Goal: Information Seeking & Learning: Learn about a topic

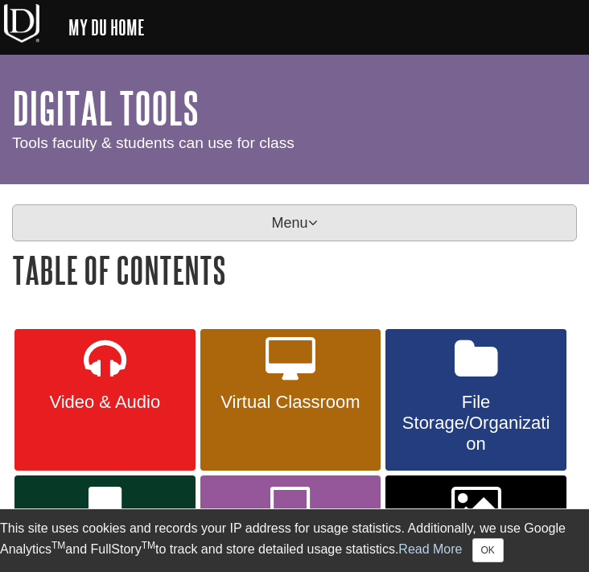
click at [321, 220] on p "Menu" at bounding box center [294, 222] width 565 height 37
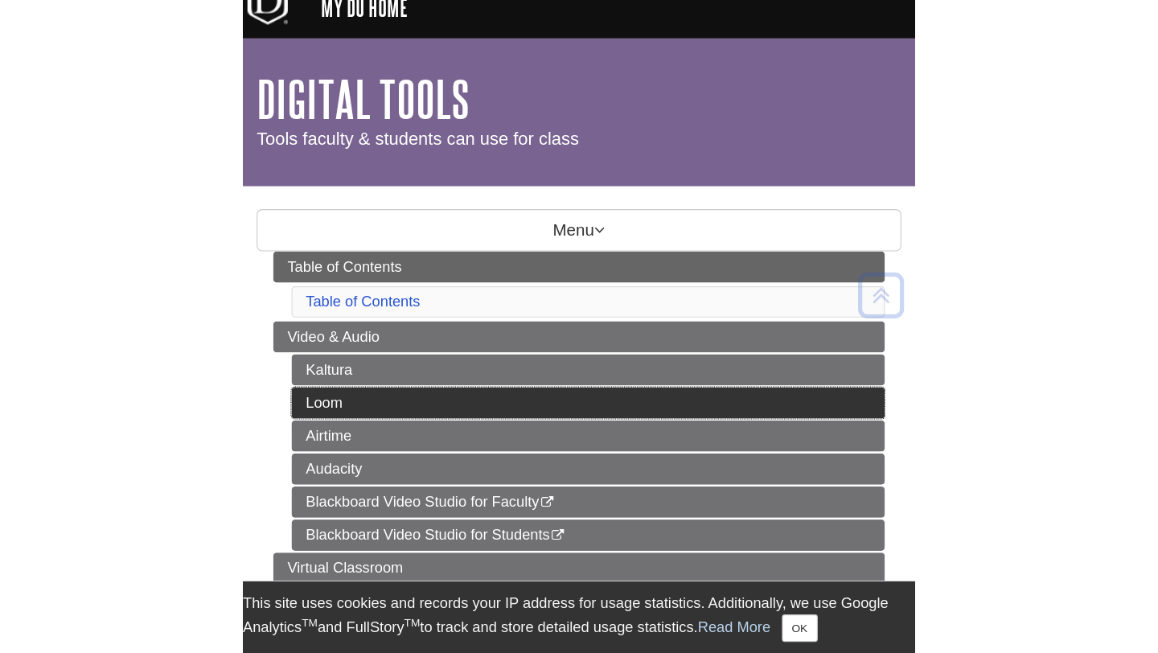
scroll to position [20, 0]
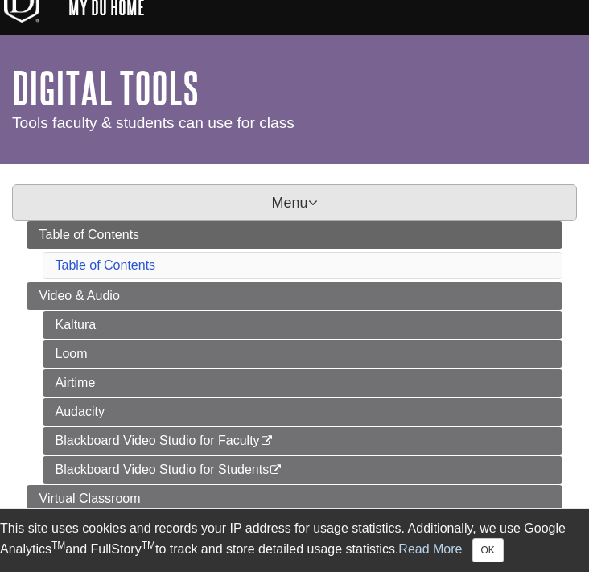
click at [292, 185] on p "Menu" at bounding box center [294, 202] width 565 height 37
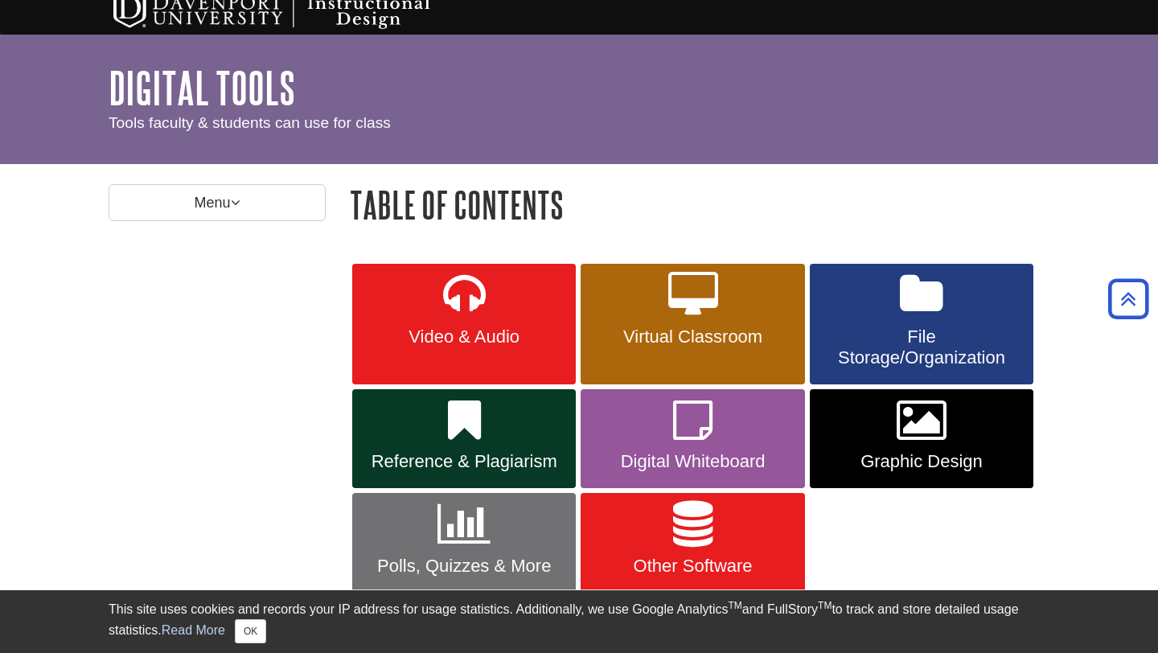
scroll to position [0, 0]
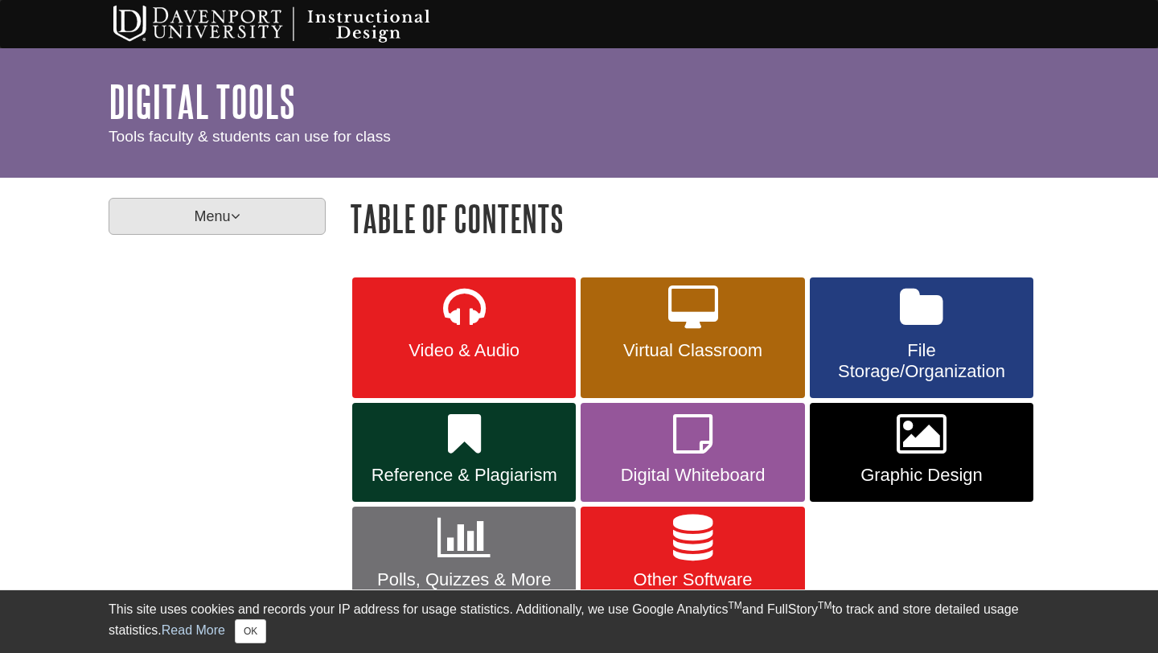
click at [294, 215] on p "Menu" at bounding box center [217, 216] width 217 height 37
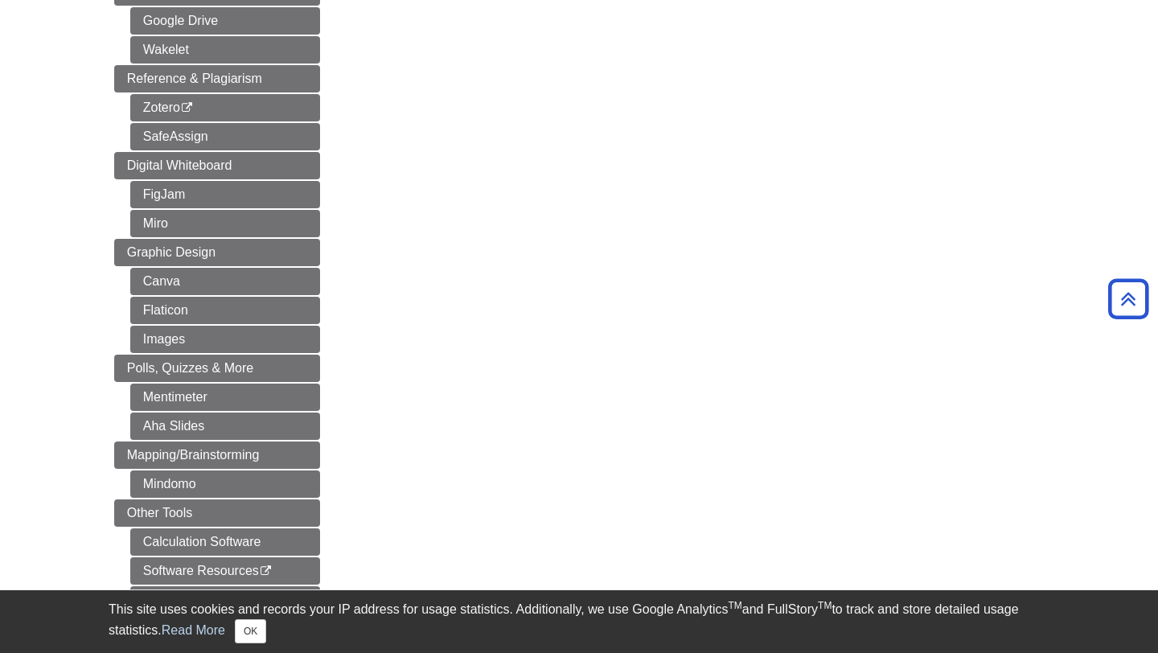
scroll to position [630, 0]
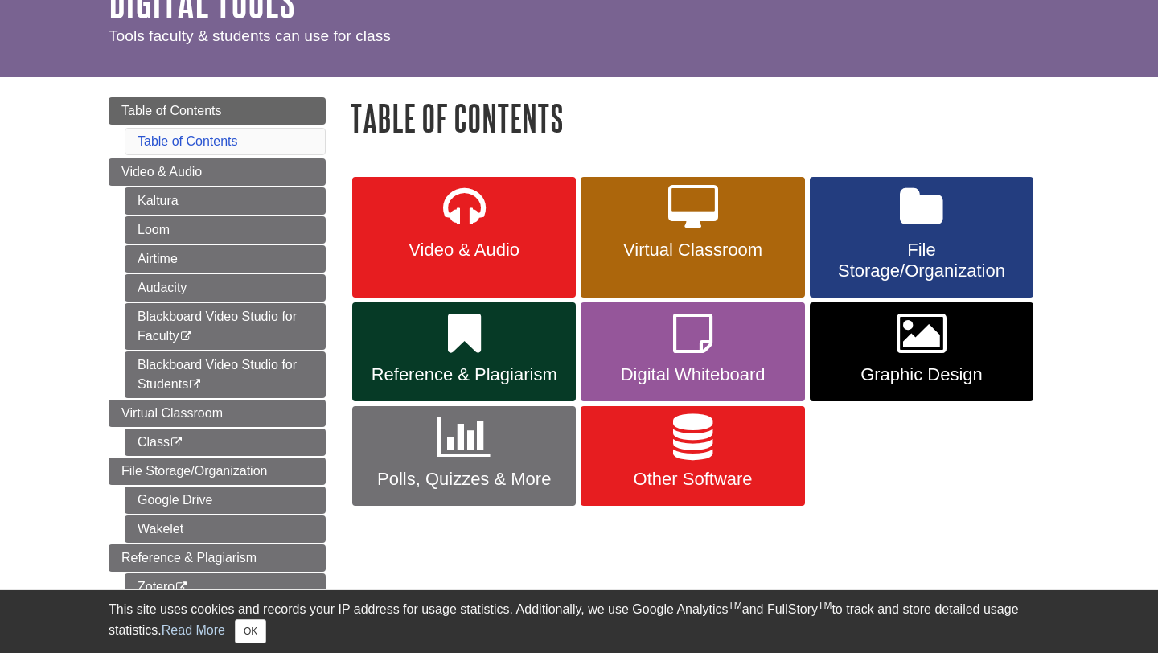
scroll to position [102, 0]
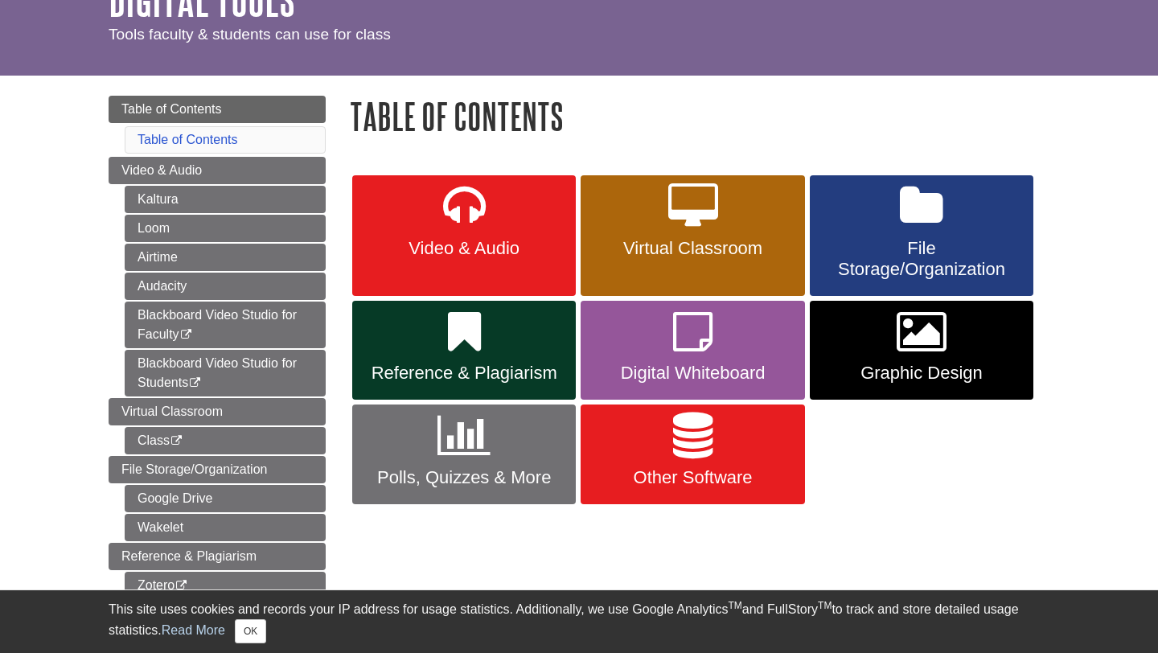
click at [256, 142] on li "Table of Contents" at bounding box center [225, 139] width 201 height 27
click at [204, 140] on link "Table of Contents" at bounding box center [188, 140] width 101 height 14
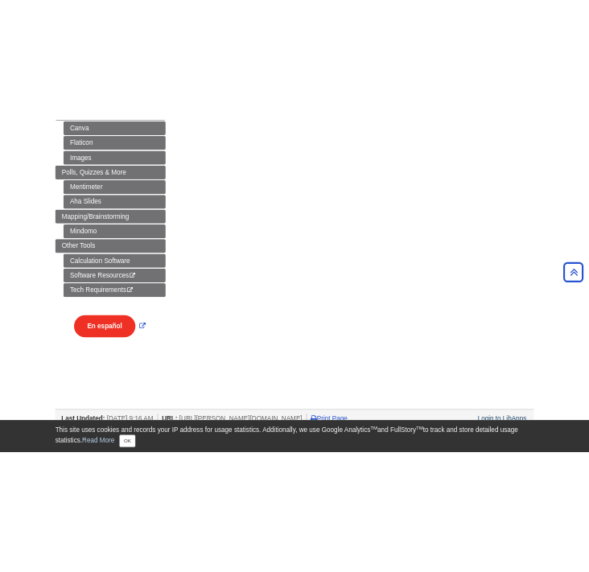
scroll to position [860, 0]
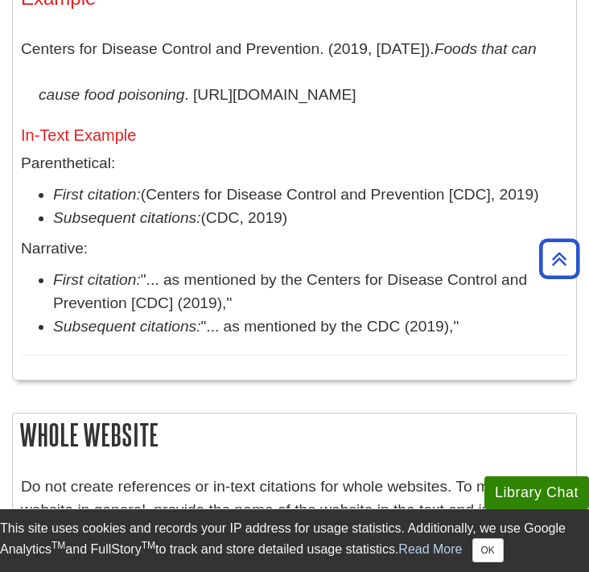
scroll to position [3009, 0]
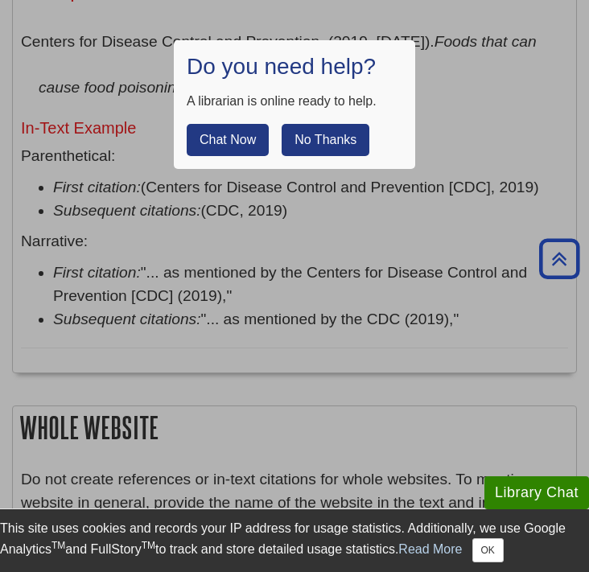
click at [326, 142] on button "No Thanks" at bounding box center [325, 140] width 88 height 32
